Goal: Information Seeking & Learning: Check status

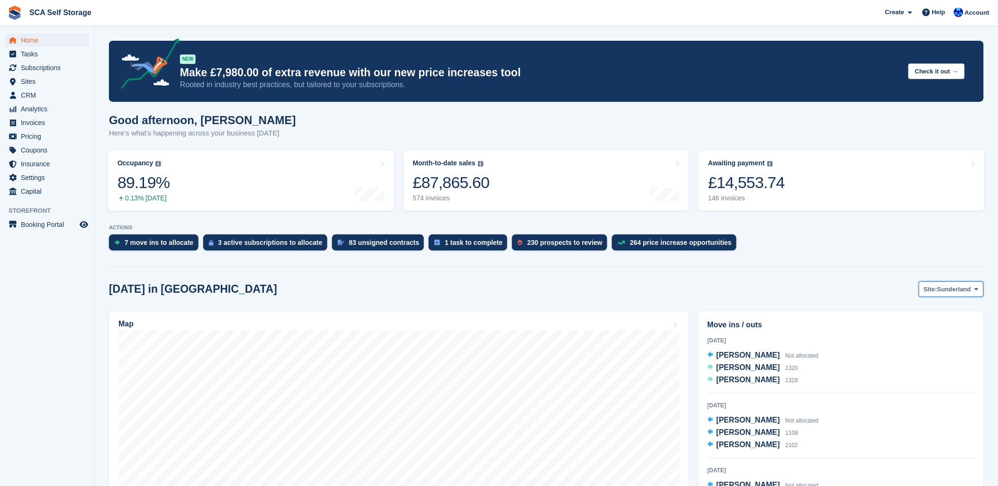
click at [964, 292] on span "Sunderland" at bounding box center [955, 289] width 34 height 9
click at [917, 333] on link "[GEOGRAPHIC_DATA]" at bounding box center [937, 328] width 85 height 17
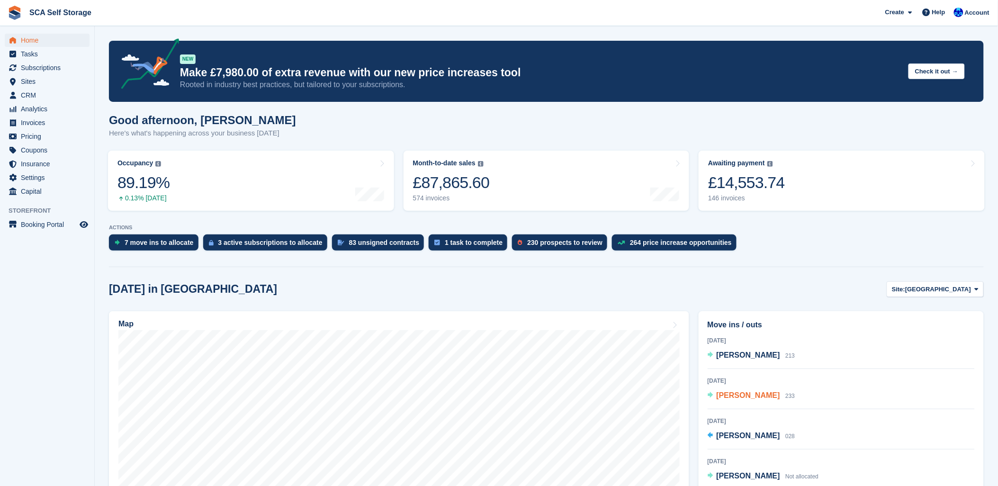
click at [769, 397] on span "Mandy Gilchrist" at bounding box center [748, 395] width 63 height 8
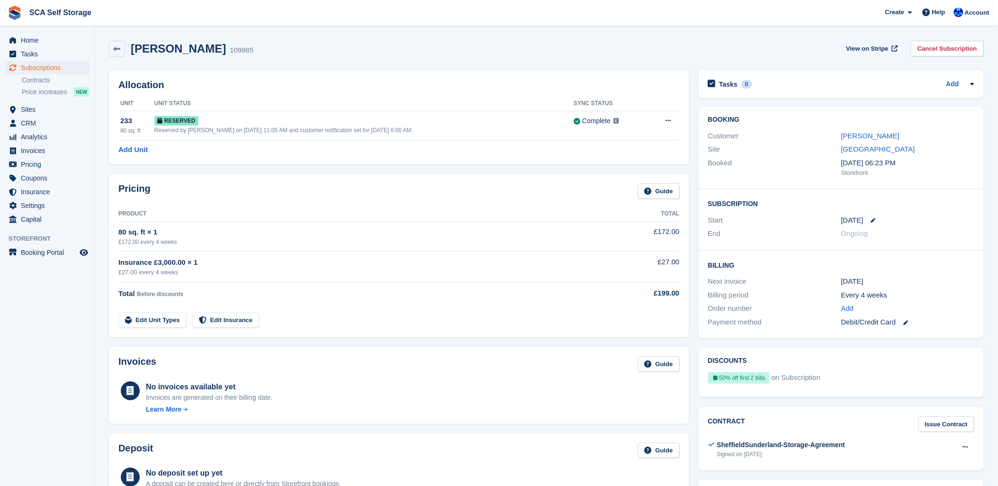
drag, startPoint x: 873, startPoint y: 130, endPoint x: 811, endPoint y: 125, distance: 61.9
click at [807, 125] on div "Booking Customer Mandy Gilchrist Site Sheffield Booked 23 Sep, 06:23 PM Storefr…" at bounding box center [841, 148] width 285 height 82
click at [868, 137] on link "[PERSON_NAME]" at bounding box center [871, 136] width 58 height 8
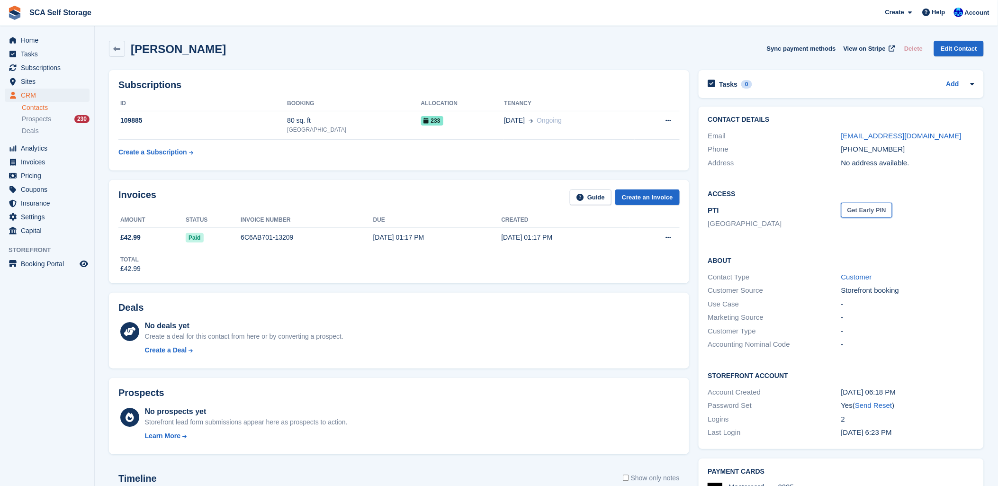
click at [860, 214] on button "Get Early PIN" at bounding box center [867, 211] width 51 height 16
click at [871, 211] on icon at bounding box center [867, 210] width 8 height 7
drag, startPoint x: 859, startPoint y: 212, endPoint x: 836, endPoint y: 212, distance: 23.2
click at [836, 212] on div "PTI Sheffield 721459 Change" at bounding box center [841, 218] width 266 height 29
click at [866, 232] on div "Access PTI Sheffield 721459 Change" at bounding box center [841, 212] width 285 height 67
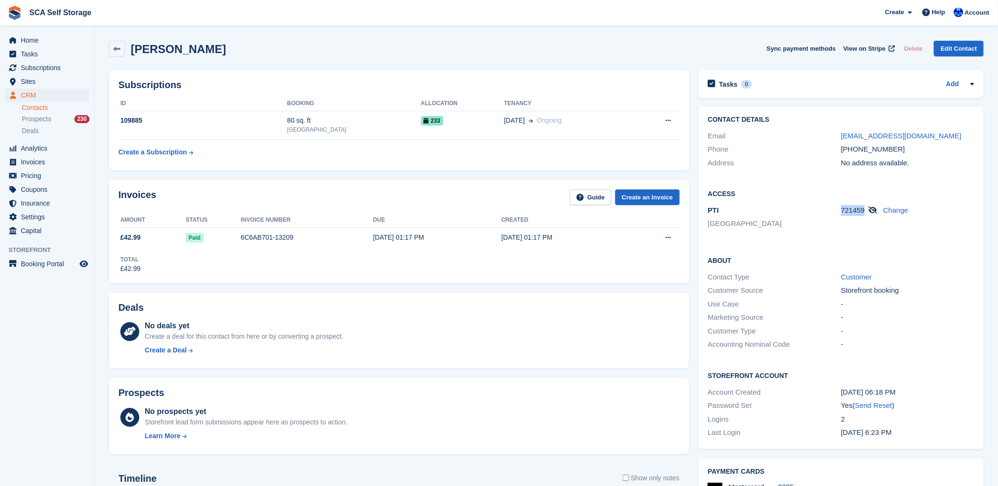
drag, startPoint x: 864, startPoint y: 210, endPoint x: 841, endPoint y: 212, distance: 22.8
click at [842, 212] on span "721459" at bounding box center [854, 210] width 24 height 8
copy span "721459"
click at [44, 36] on span "Home" at bounding box center [49, 40] width 57 height 13
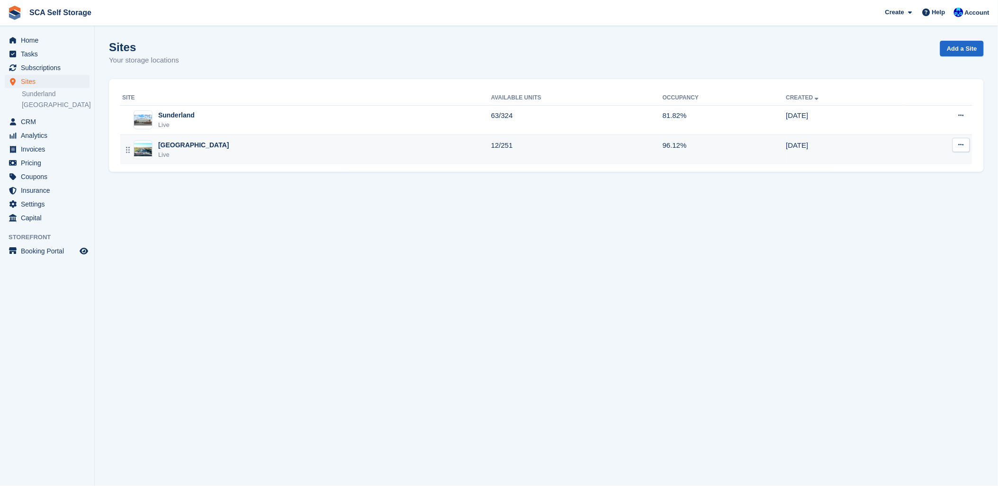
click at [218, 144] on div "Sheffield Live" at bounding box center [306, 149] width 369 height 19
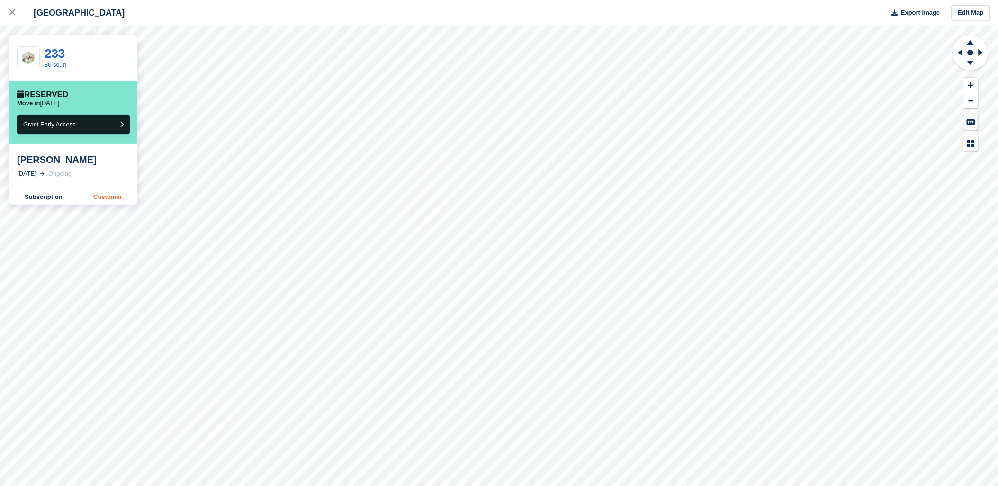
click at [96, 199] on link "Customer" at bounding box center [107, 197] width 59 height 15
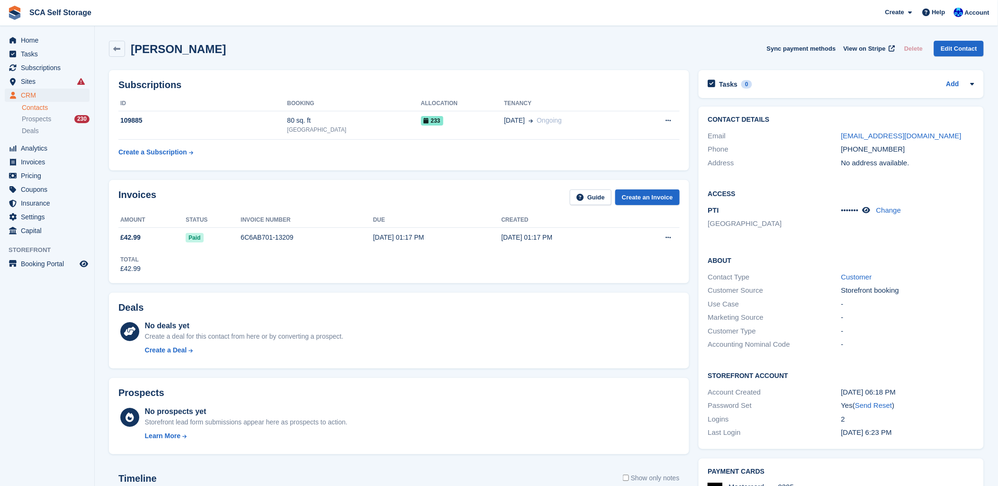
drag, startPoint x: 285, startPoint y: 46, endPoint x: 273, endPoint y: 7, distance: 41.5
click at [284, 42] on div "Mandy Gilchrist Sync payment methods View on Stripe Delete Edit Contact" at bounding box center [546, 49] width 875 height 16
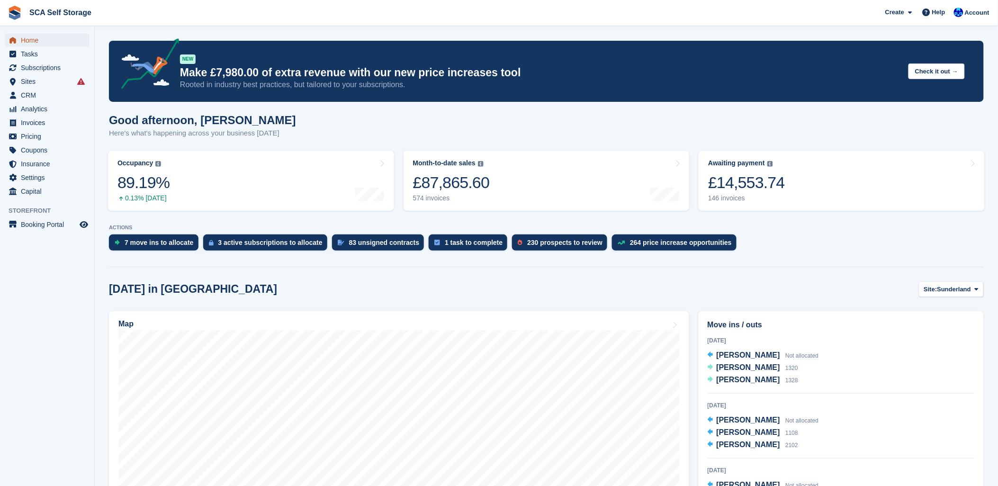
click at [41, 39] on span "Home" at bounding box center [49, 40] width 57 height 13
click at [41, 63] on span "Subscriptions" at bounding box center [49, 67] width 57 height 13
